Goal: Navigation & Orientation: Find specific page/section

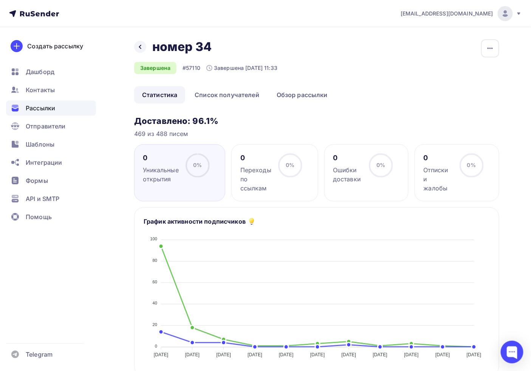
drag, startPoint x: 24, startPoint y: 294, endPoint x: 78, endPoint y: 280, distance: 55.0
click at [24, 294] on div "Создать рассылку [GEOGRAPHIC_DATA] Контакты Рассылки Отправители Шаблоны Интегр…" at bounding box center [51, 199] width 102 height 344
click at [51, 107] on span "Рассылки" at bounding box center [41, 108] width 30 height 9
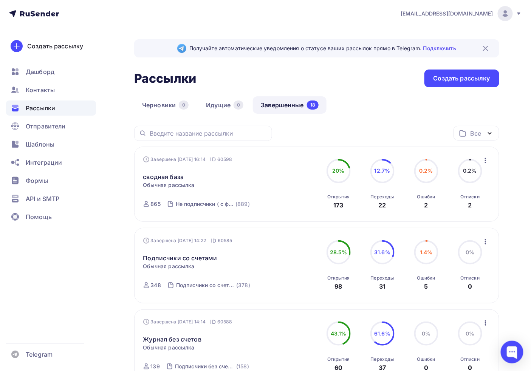
click at [51, 105] on span "Рассылки" at bounding box center [41, 108] width 30 height 9
click at [52, 112] on span "Рассылки" at bounding box center [41, 108] width 30 height 9
click at [50, 148] on span "Шаблоны" at bounding box center [40, 144] width 29 height 9
